Goal: Task Accomplishment & Management: Complete application form

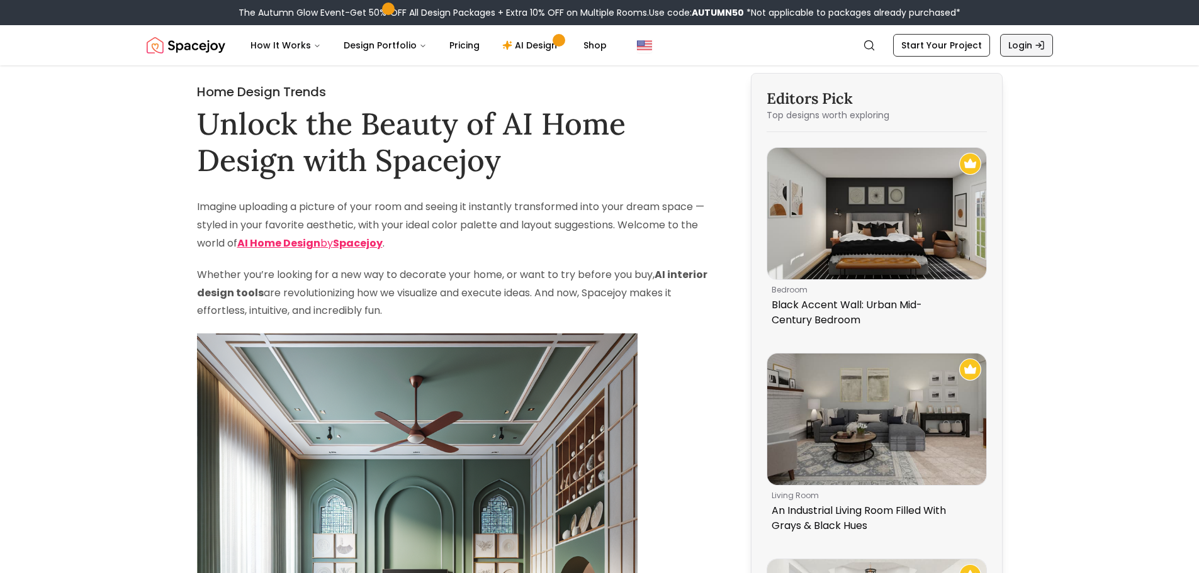
click at [1026, 44] on link "Login" at bounding box center [1026, 45] width 53 height 23
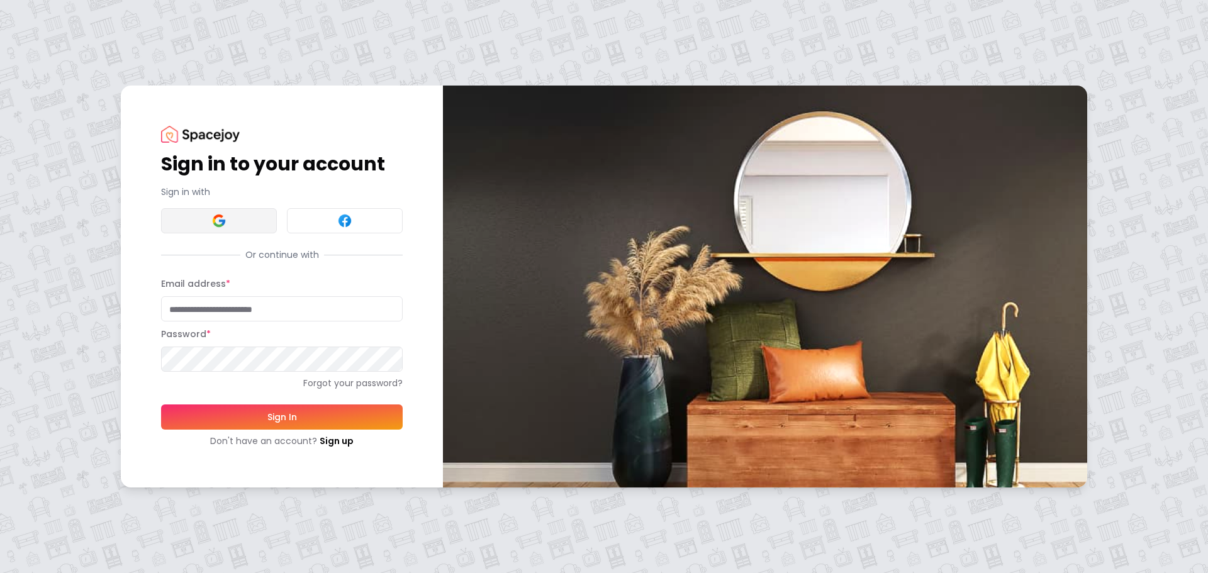
click at [236, 230] on button at bounding box center [219, 220] width 116 height 25
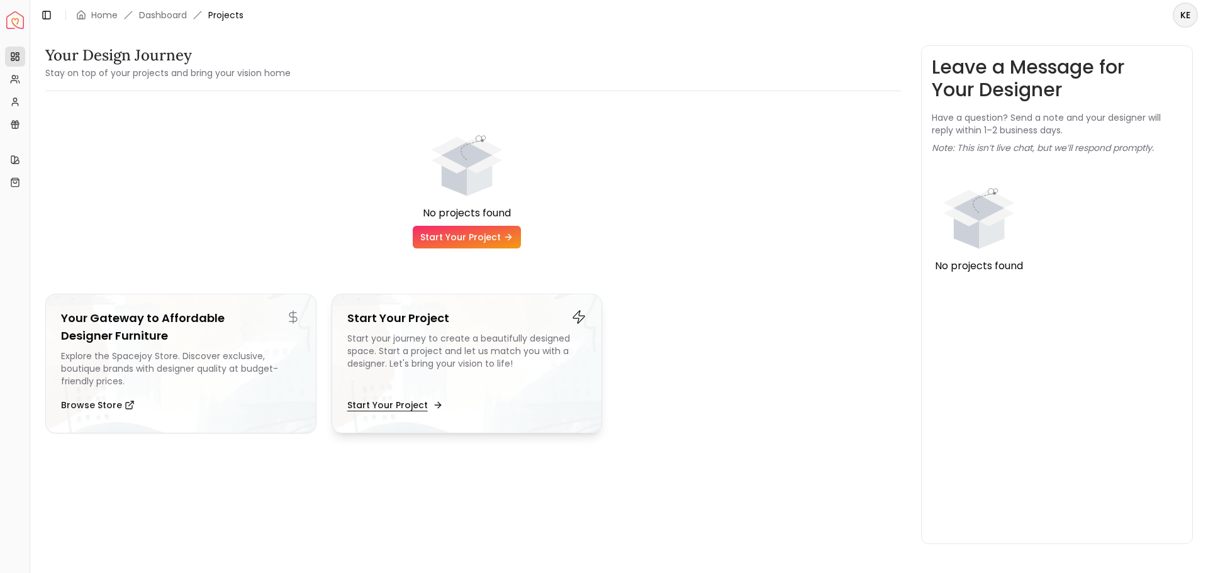
click at [408, 408] on button "Start Your Project" at bounding box center [393, 405] width 93 height 25
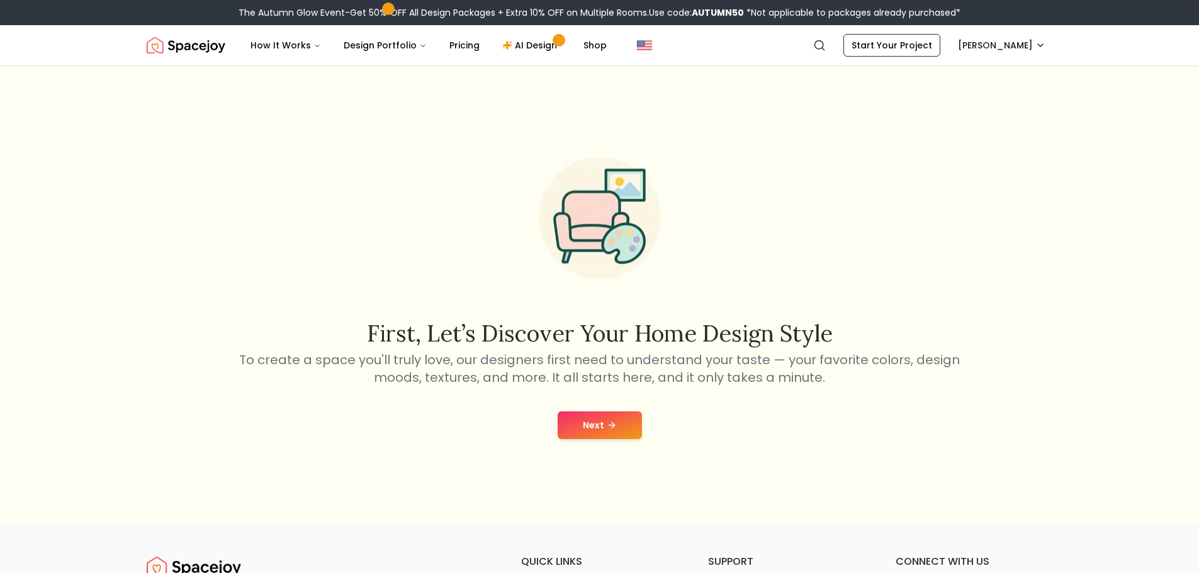
click at [598, 417] on button "Next" at bounding box center [600, 426] width 84 height 28
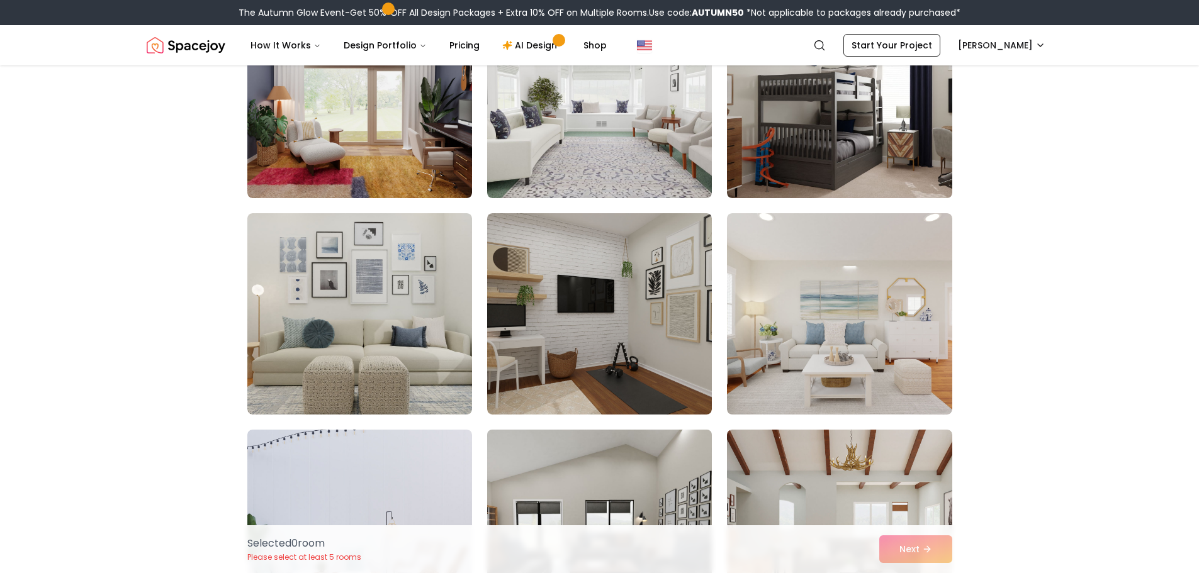
scroll to position [189, 0]
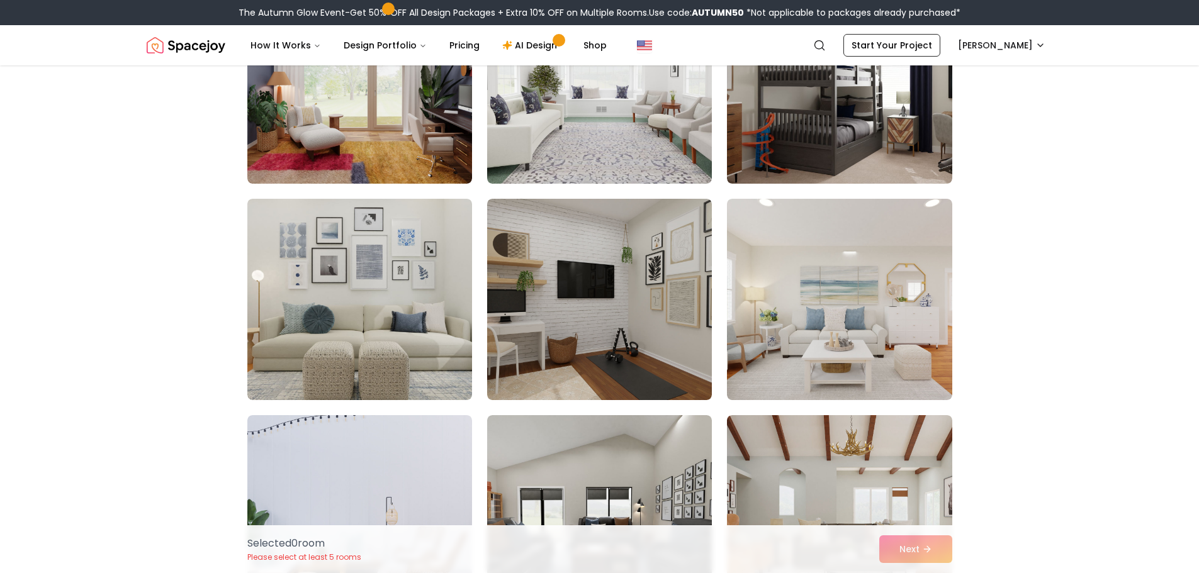
drag, startPoint x: 906, startPoint y: 548, endPoint x: 899, endPoint y: 544, distance: 7.6
click at [902, 547] on div "Selected 0 room Please select at least 5 rooms Next" at bounding box center [599, 550] width 725 height 48
click at [929, 549] on div "Selected 0 room Please select at least 5 rooms Next" at bounding box center [599, 550] width 725 height 48
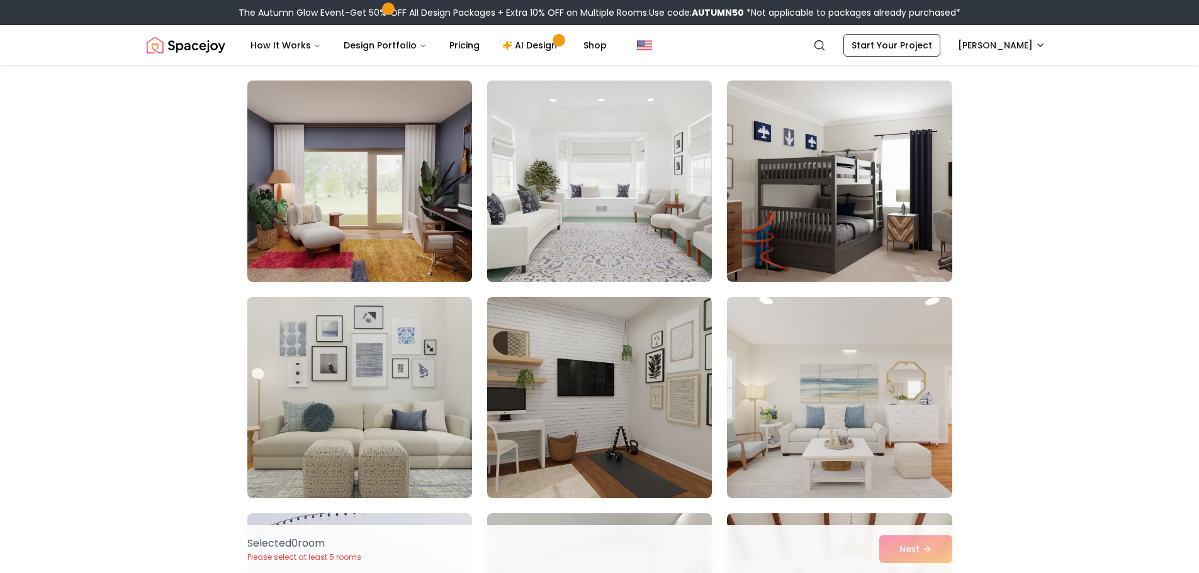
scroll to position [126, 0]
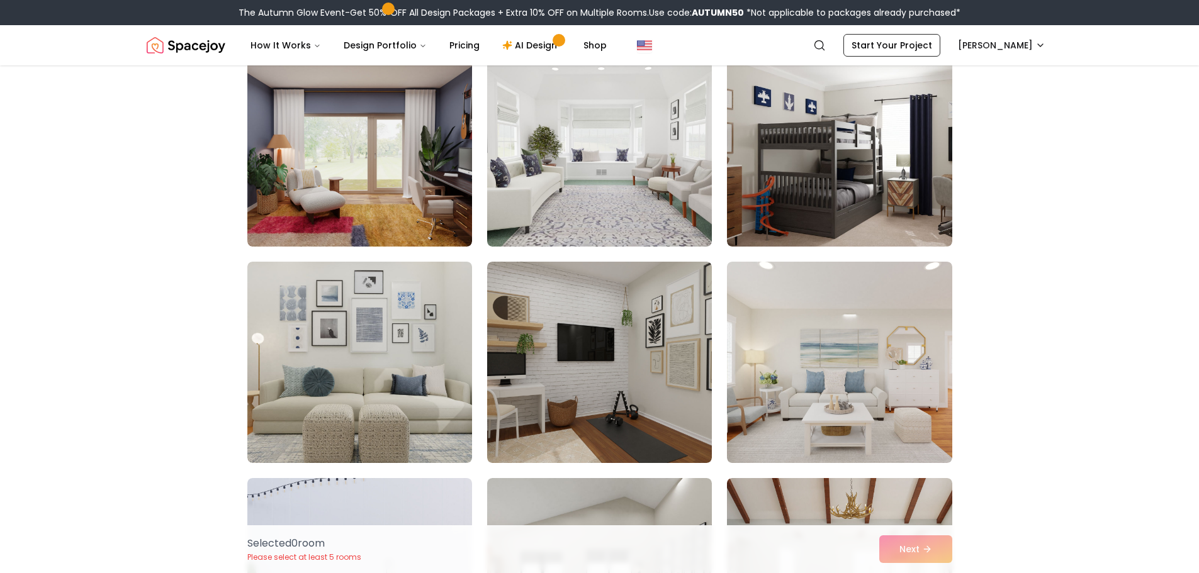
click at [602, 218] on img at bounding box center [599, 145] width 236 height 211
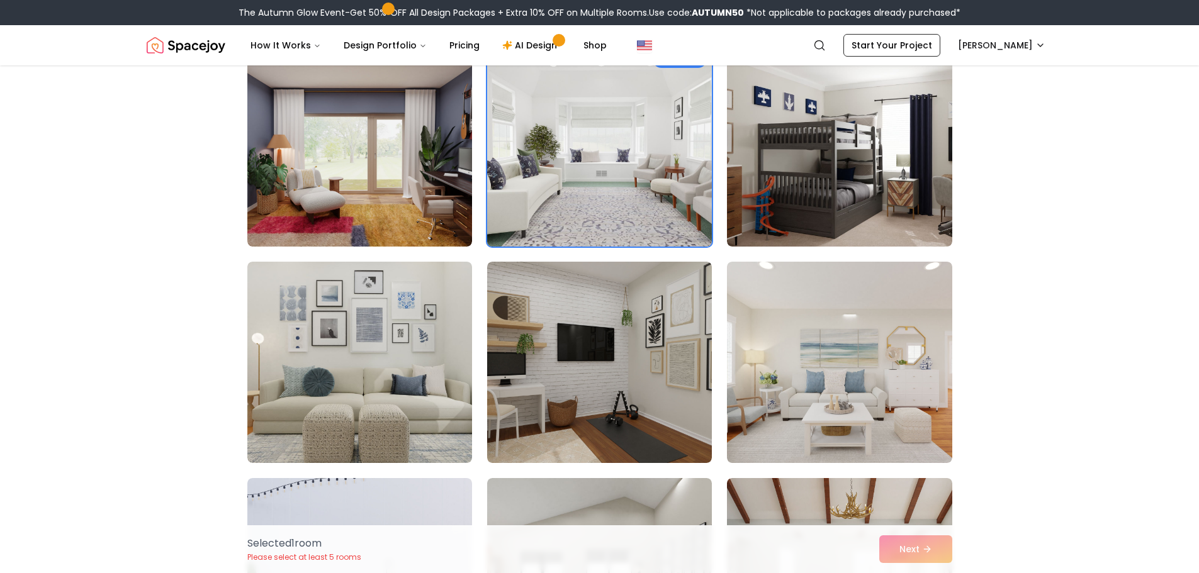
click at [605, 193] on img at bounding box center [599, 145] width 236 height 211
click at [605, 191] on img at bounding box center [599, 145] width 236 height 211
click at [916, 50] on link "Start Your Project" at bounding box center [891, 45] width 97 height 23
